Goal: Use online tool/utility: Utilize a website feature to perform a specific function

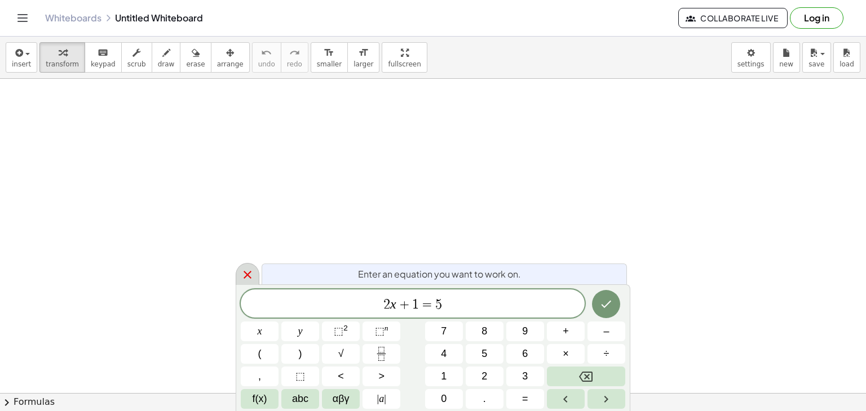
click at [248, 273] on icon at bounding box center [247, 275] width 8 height 8
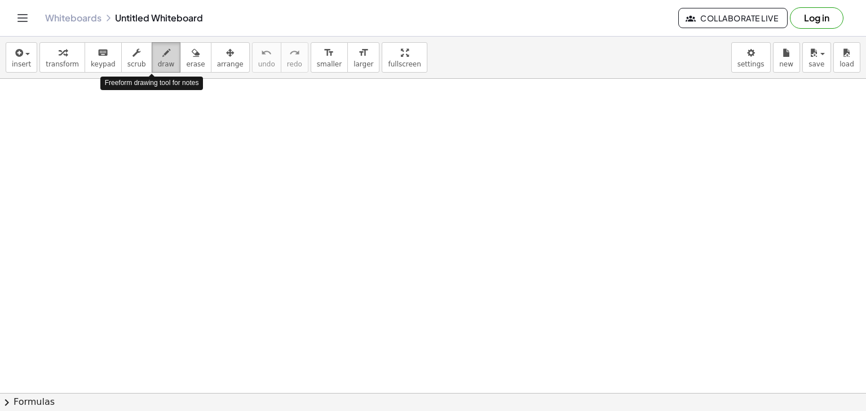
click at [161, 55] on button "draw" at bounding box center [166, 57] width 29 height 30
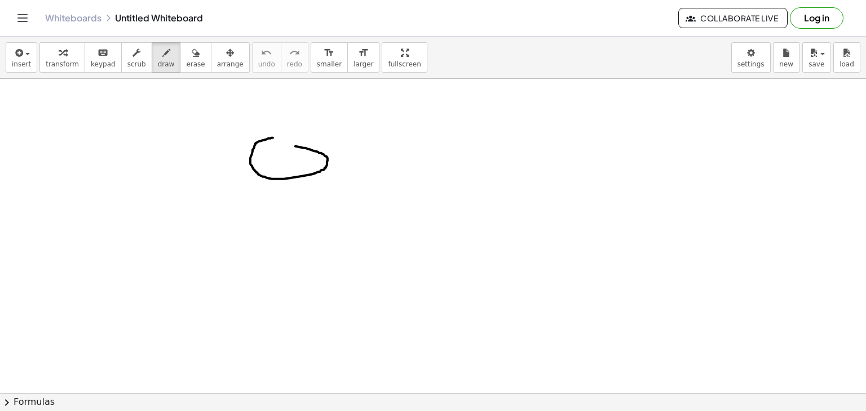
drag, startPoint x: 273, startPoint y: 138, endPoint x: 250, endPoint y: 142, distance: 23.0
drag, startPoint x: 264, startPoint y: 160, endPoint x: 263, endPoint y: 179, distance: 19.2
click at [180, 56] on button "erase" at bounding box center [195, 57] width 31 height 30
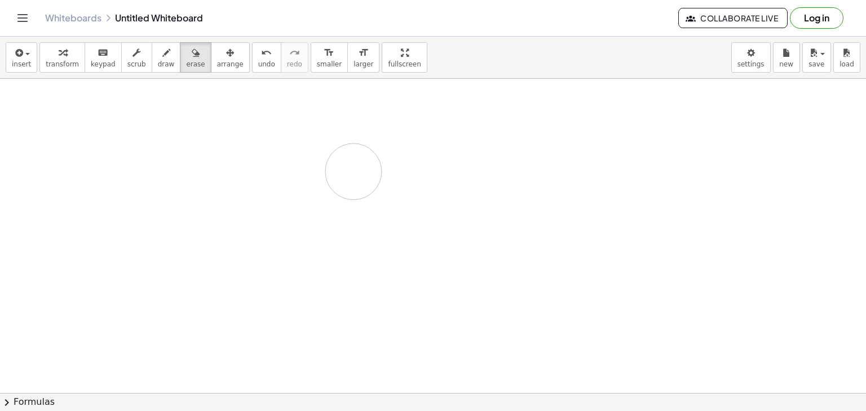
drag, startPoint x: 252, startPoint y: 156, endPoint x: 250, endPoint y: 136, distance: 19.9
click at [162, 50] on icon "button" at bounding box center [166, 53] width 8 height 14
drag, startPoint x: 161, startPoint y: 117, endPoint x: 164, endPoint y: 127, distance: 10.5
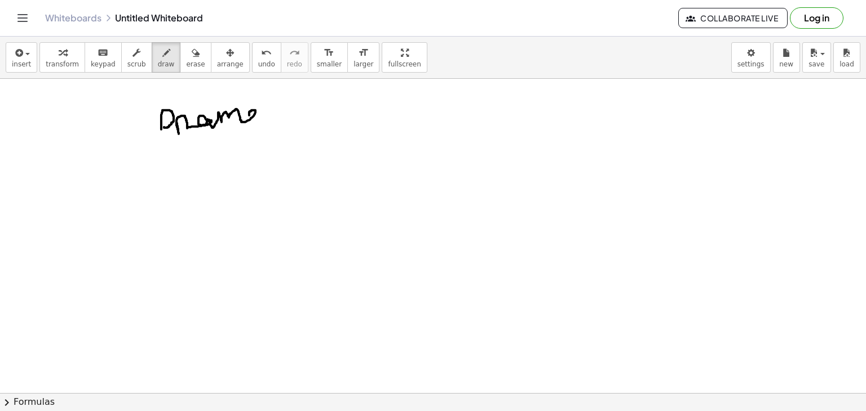
drag, startPoint x: 177, startPoint y: 123, endPoint x: 258, endPoint y: 128, distance: 81.3
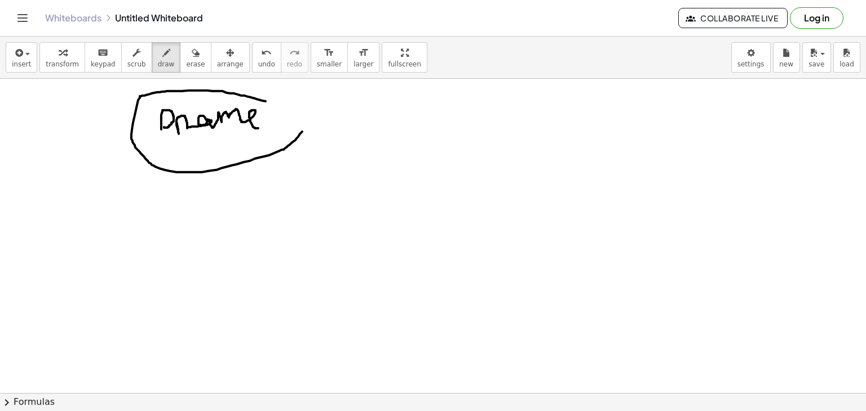
drag, startPoint x: 234, startPoint y: 93, endPoint x: 277, endPoint y: 103, distance: 43.9
drag, startPoint x: 384, startPoint y: 121, endPoint x: 438, endPoint y: 125, distance: 54.8
drag, startPoint x: 427, startPoint y: 117, endPoint x: 405, endPoint y: 165, distance: 52.7
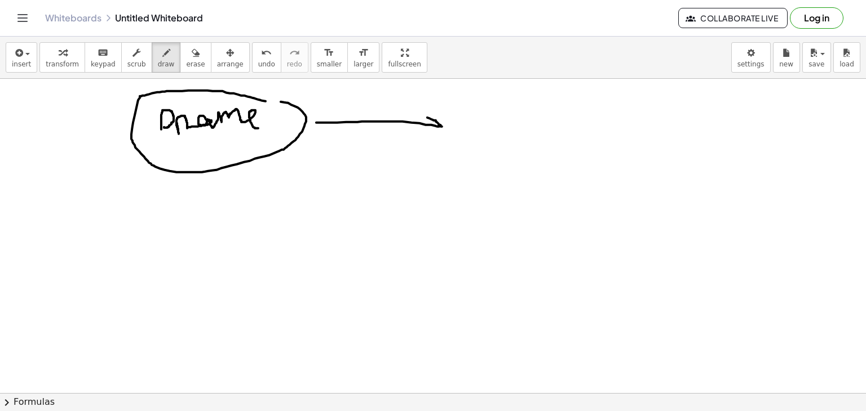
drag, startPoint x: 471, startPoint y: 119, endPoint x: 507, endPoint y: 153, distance: 49.4
drag, startPoint x: 507, startPoint y: 145, endPoint x: 520, endPoint y: 125, distance: 23.8
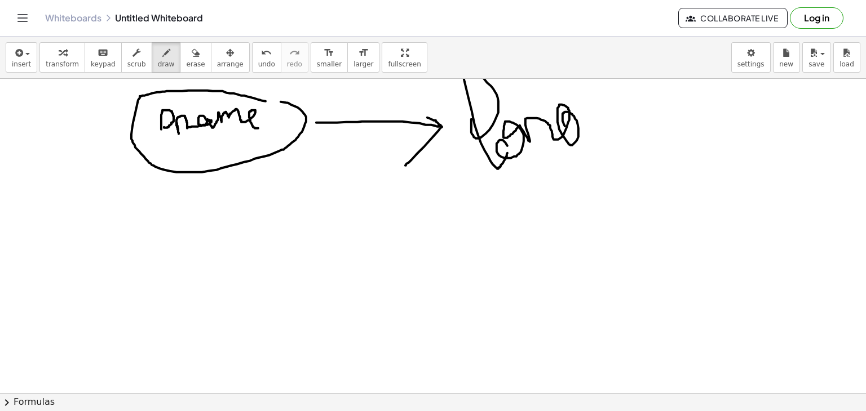
drag, startPoint x: 520, startPoint y: 125, endPoint x: 596, endPoint y: 112, distance: 77.2
drag, startPoint x: 596, startPoint y: 112, endPoint x: 632, endPoint y: 104, distance: 37.5
click at [186, 50] on div "button" at bounding box center [195, 53] width 19 height 14
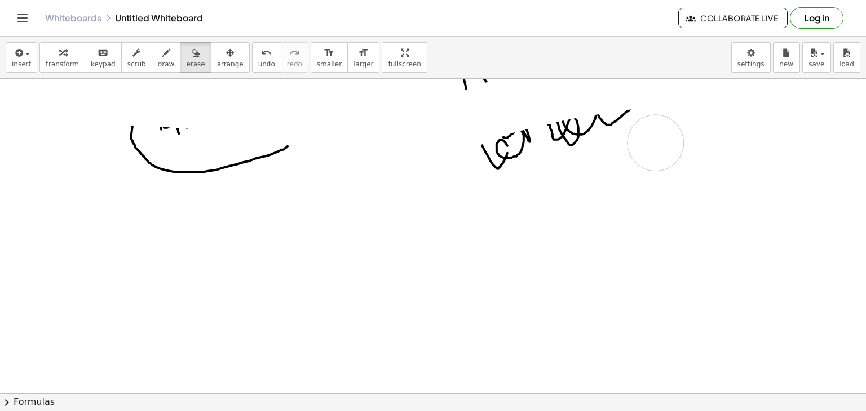
drag, startPoint x: 223, startPoint y: 104, endPoint x: 477, endPoint y: 193, distance: 269.3
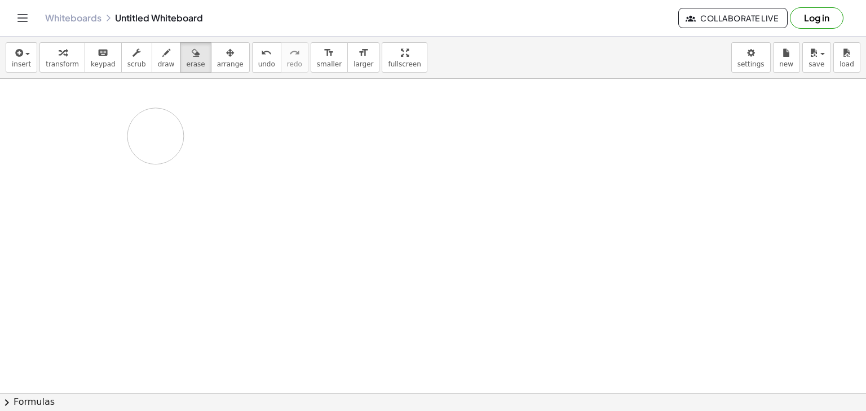
drag, startPoint x: 462, startPoint y: 194, endPoint x: 156, endPoint y: 136, distance: 311.4
